Goal: Task Accomplishment & Management: Manage account settings

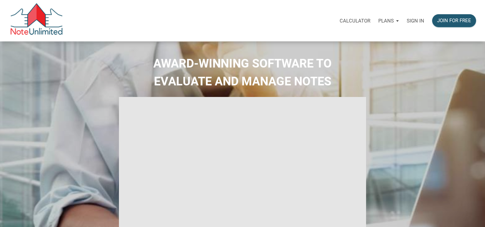
click at [413, 21] on p "Sign in" at bounding box center [415, 21] width 18 height 6
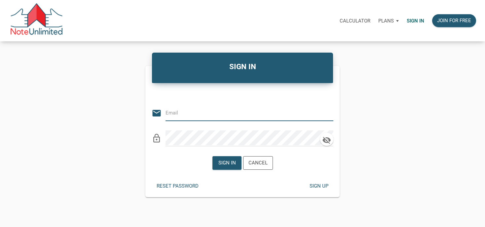
click at [182, 116] on input "email" at bounding box center [244, 112] width 158 height 15
type input "[EMAIL_ADDRESS][DOMAIN_NAME]"
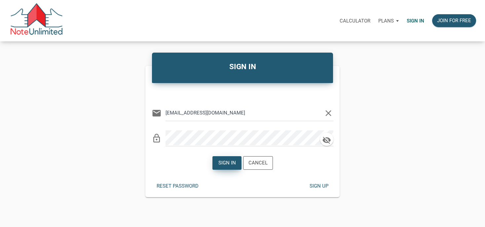
click at [221, 161] on div "Sign in" at bounding box center [227, 163] width 18 height 8
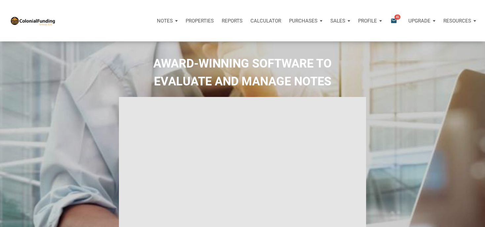
type input "Introduction to new features"
select select
click at [398, 20] on icon "email" at bounding box center [394, 21] width 8 height 8
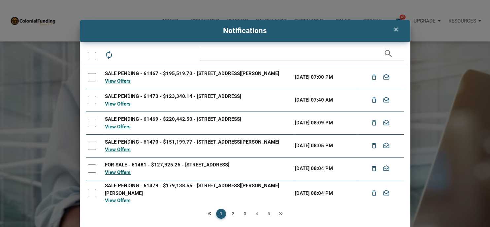
click at [135, 9] on div "clear Notifications autorenew delete_outline drafts email search SALE PENDING -…" at bounding box center [245, 113] width 490 height 227
click at [392, 29] on icon "clear" at bounding box center [396, 29] width 8 height 7
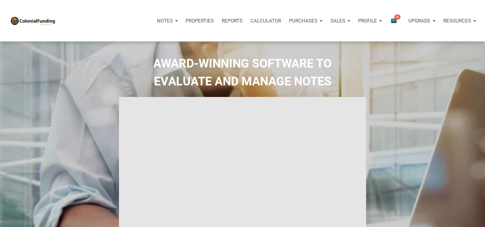
click at [171, 20] on p "Notes" at bounding box center [165, 21] width 16 height 6
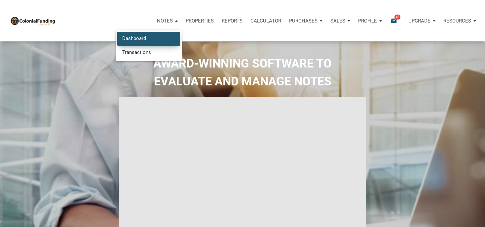
click at [143, 36] on link "Dashboard" at bounding box center [148, 39] width 63 height 14
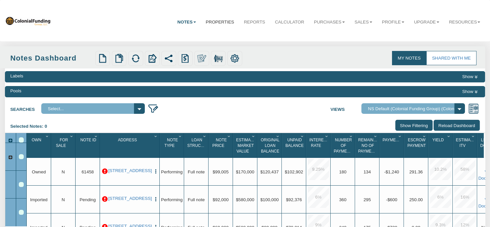
select select "316"
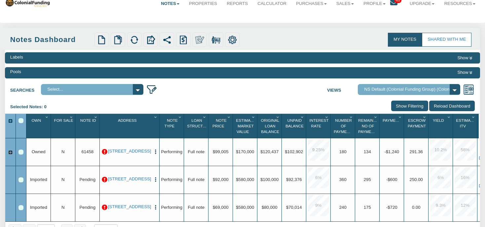
scroll to position [2, 0]
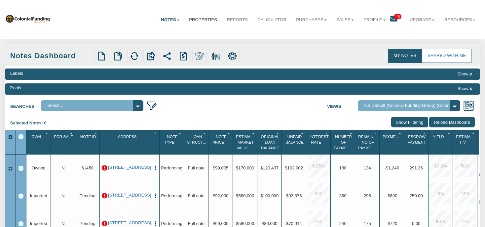
click at [200, 20] on link "Properties" at bounding box center [203, 20] width 38 height 16
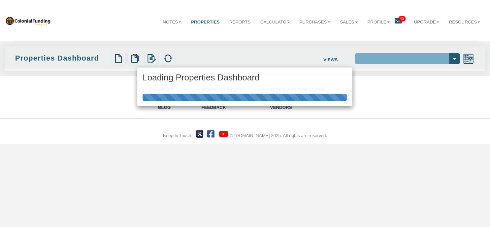
select select "138"
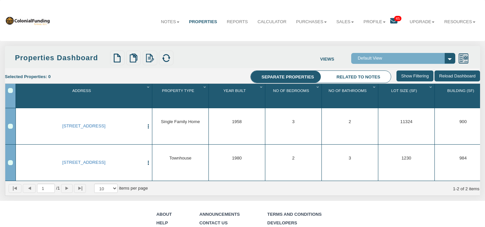
click at [369, 78] on li "Related to notes" at bounding box center [358, 77] width 65 height 12
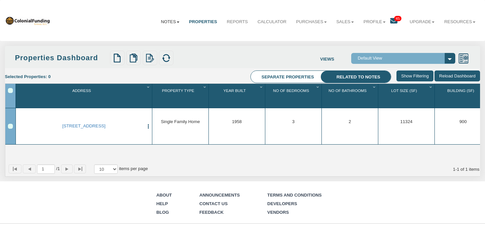
click at [160, 22] on link "Notes" at bounding box center [170, 22] width 28 height 16
click at [142, 35] on link "Dashboard" at bounding box center [156, 36] width 56 height 8
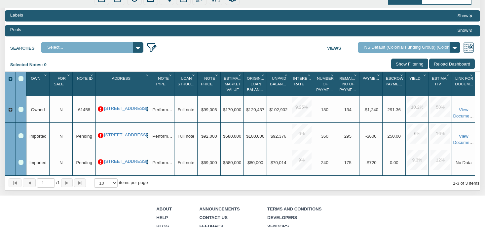
scroll to position [70, 0]
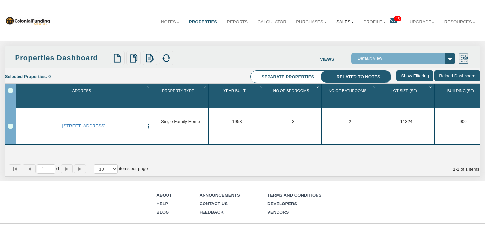
click at [347, 21] on link "Sales" at bounding box center [344, 22] width 27 height 16
click at [312, 37] on link "Offers" at bounding box center [330, 36] width 56 height 8
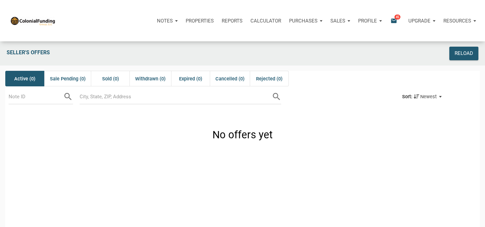
click at [173, 20] on p "Sales" at bounding box center [165, 21] width 16 height 6
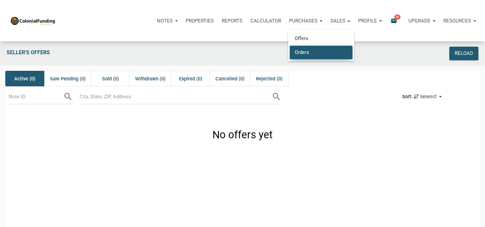
click at [299, 51] on link "Orders" at bounding box center [321, 52] width 63 height 14
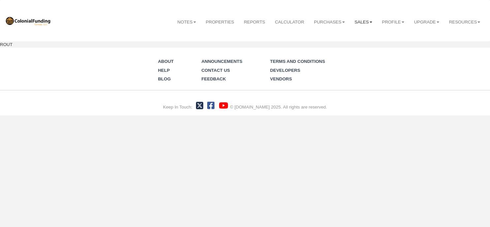
click at [356, 19] on link "Sales" at bounding box center [363, 22] width 27 height 17
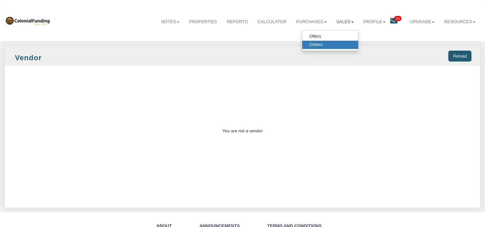
click at [313, 31] on ul "Offers Orders" at bounding box center [330, 40] width 57 height 21
click at [336, 20] on link "Sales" at bounding box center [344, 22] width 27 height 16
click at [312, 35] on link "Offers" at bounding box center [330, 36] width 56 height 8
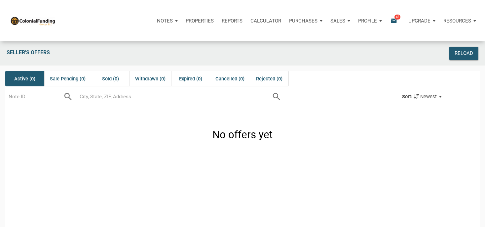
click at [173, 19] on p "Purchases" at bounding box center [165, 21] width 16 height 6
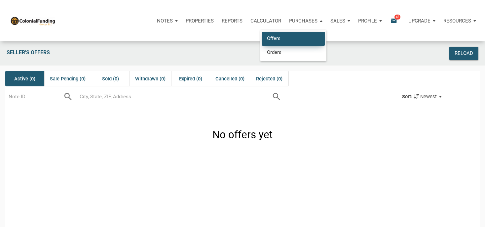
click at [278, 37] on link "Offers" at bounding box center [293, 39] width 63 height 14
